Goal: Task Accomplishment & Management: Use online tool/utility

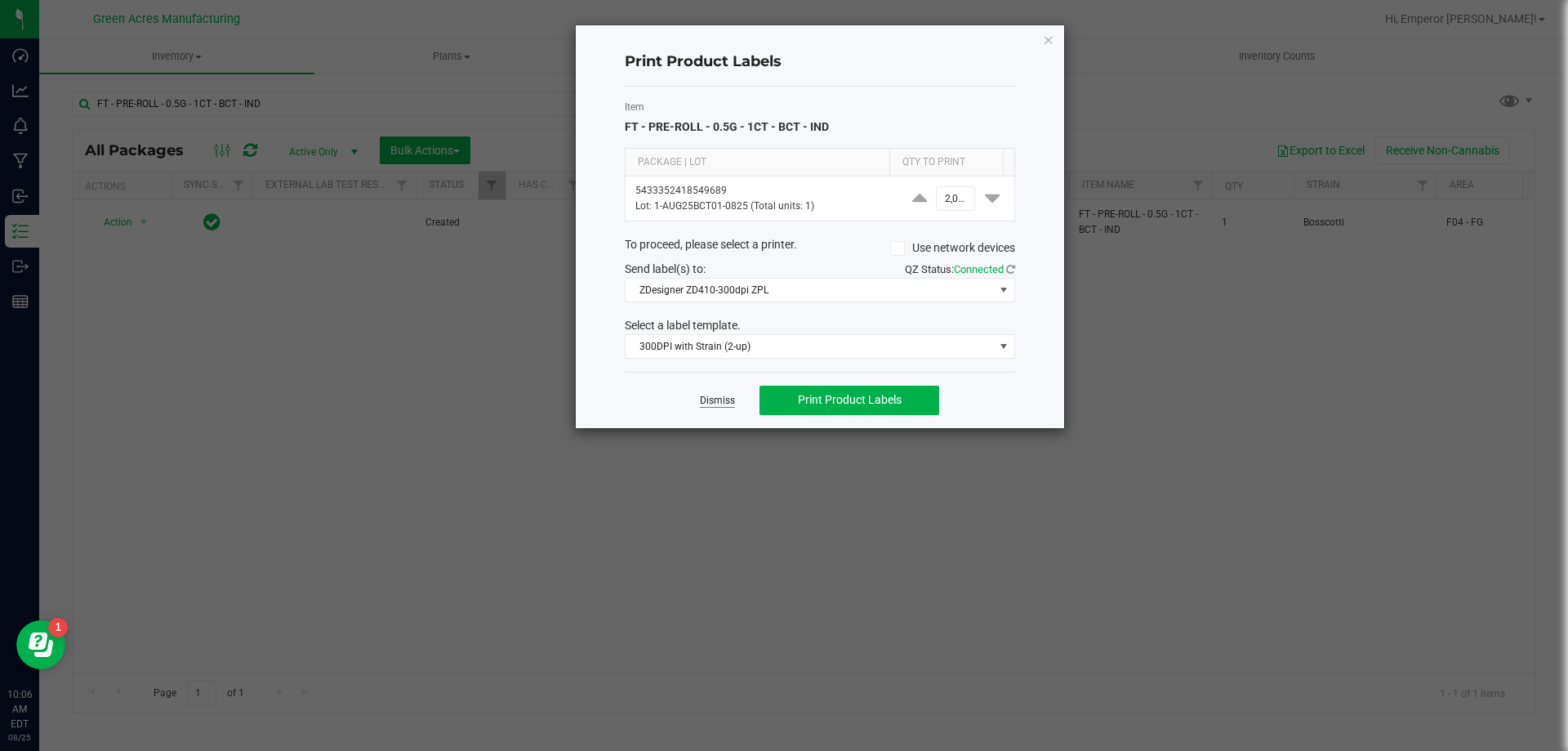
click at [717, 399] on link "Dismiss" at bounding box center [717, 400] width 35 height 14
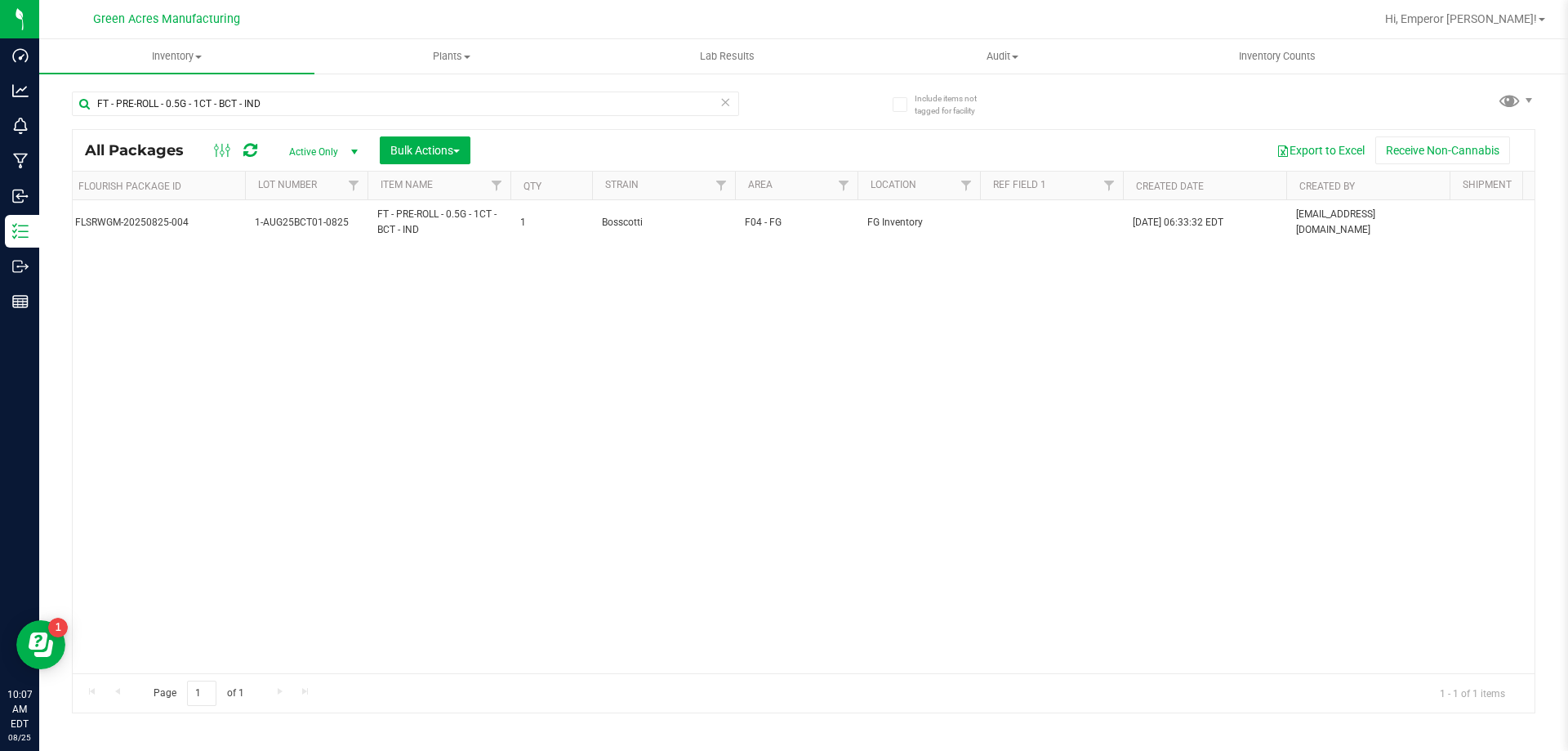
scroll to position [0, 693]
click at [969, 186] on span "Filter" at bounding box center [975, 185] width 13 height 13
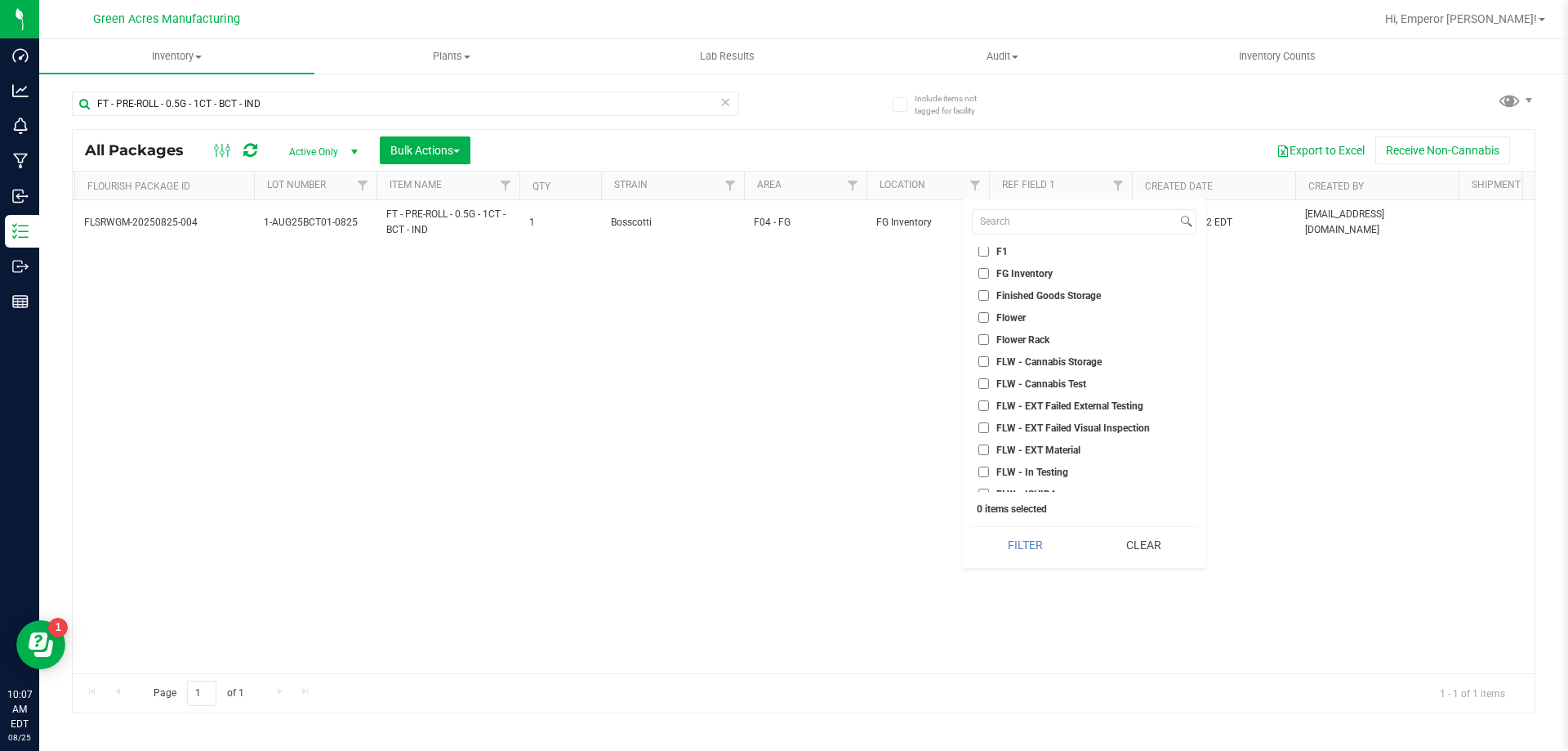
scroll to position [1961, 0]
click at [1032, 454] on span "FLW - Ready for FG" at bounding box center [1039, 456] width 85 height 10
click at [989, 454] on input "FLW - Ready for FG" at bounding box center [984, 456] width 11 height 11
checkbox input "true"
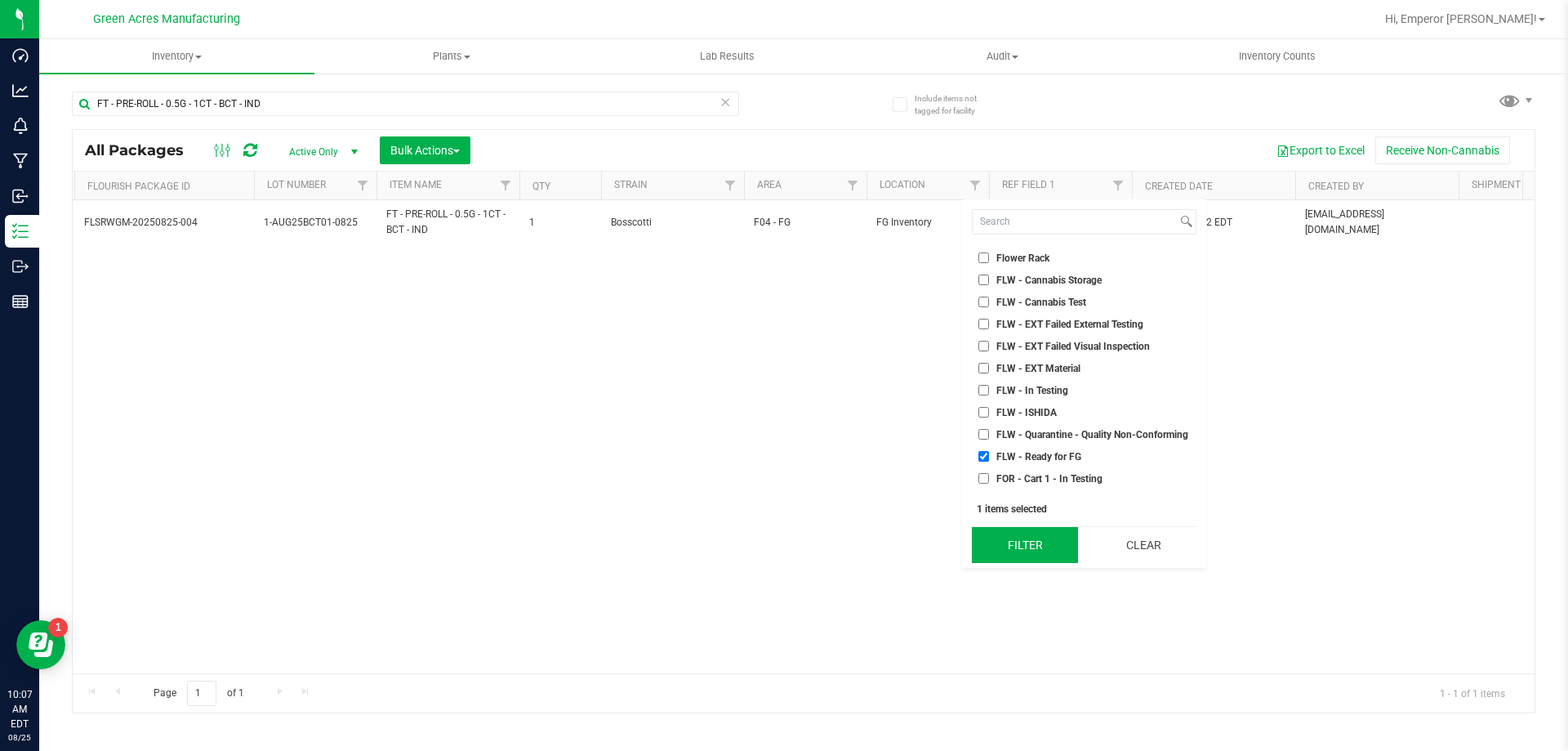
click at [1018, 541] on button "Filter" at bounding box center [1025, 545] width 106 height 36
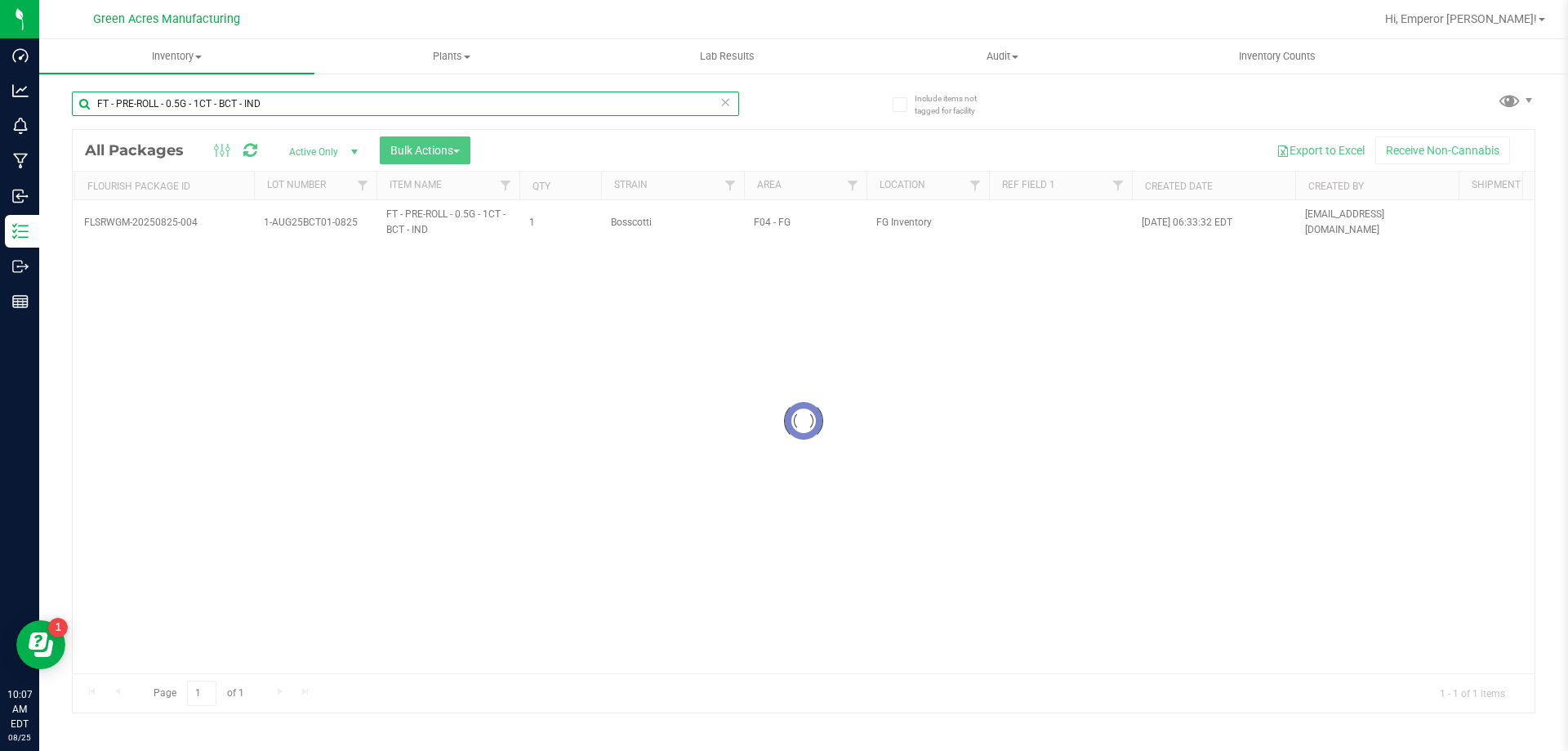
click at [307, 102] on input "FT - PRE-ROLL - 0.5G - 1CT - BCT - IND" at bounding box center [405, 103] width 667 height 24
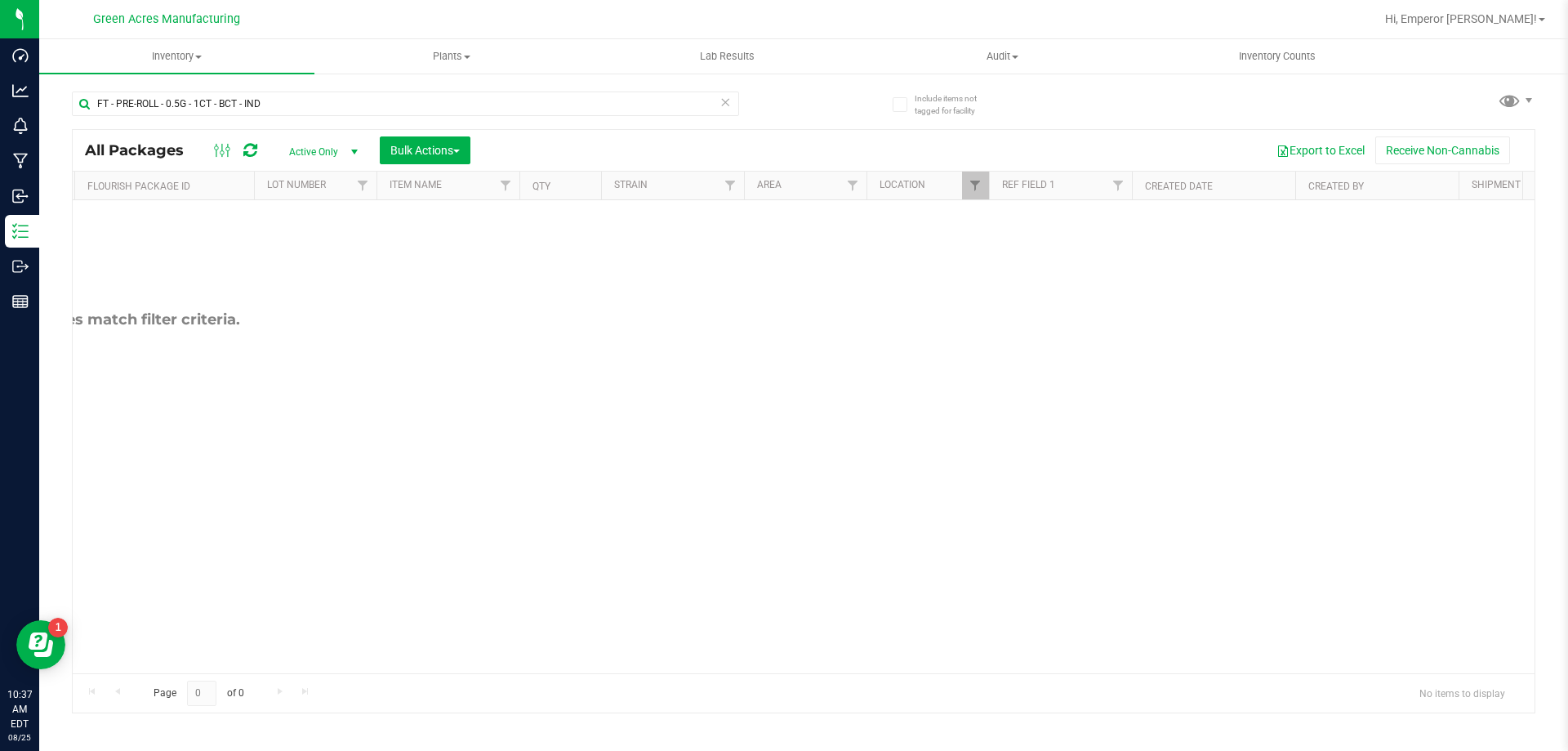
click at [234, 501] on div "No packages match filter criteria." at bounding box center [111, 492] width 1462 height 583
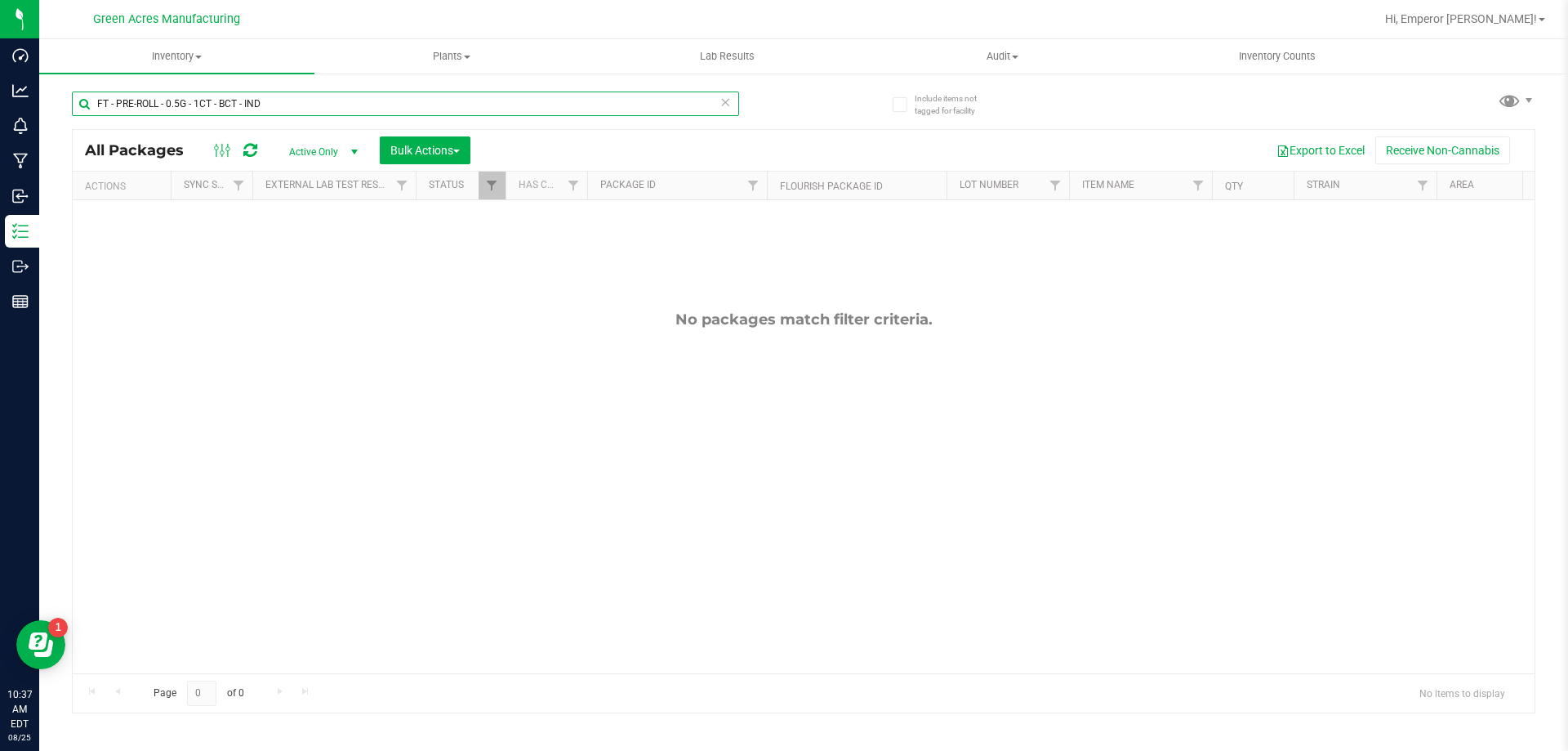
click at [307, 104] on input "FT - PRE-ROLL - 0.5G - 1CT - BCT - IND" at bounding box center [405, 103] width 667 height 24
